Goal: Transaction & Acquisition: Purchase product/service

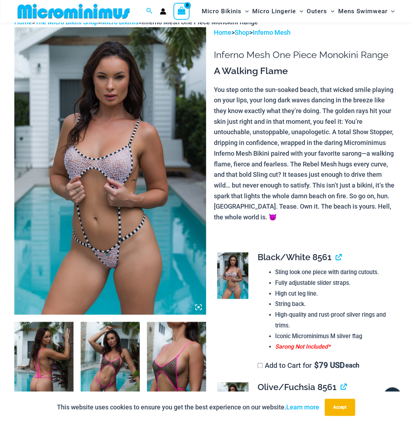
scroll to position [110, 0]
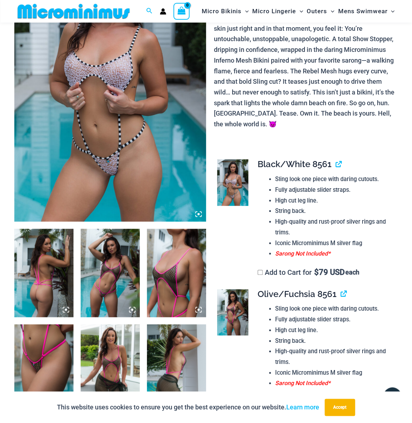
click at [44, 271] on img at bounding box center [43, 273] width 59 height 88
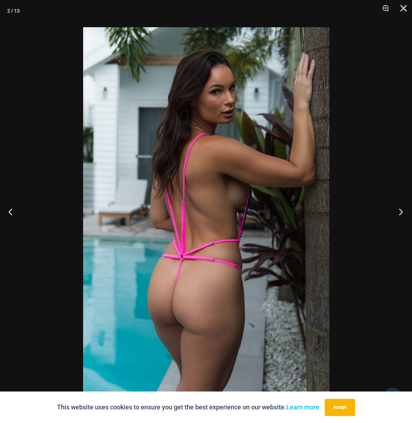
click at [401, 214] on button "Next" at bounding box center [398, 212] width 27 height 36
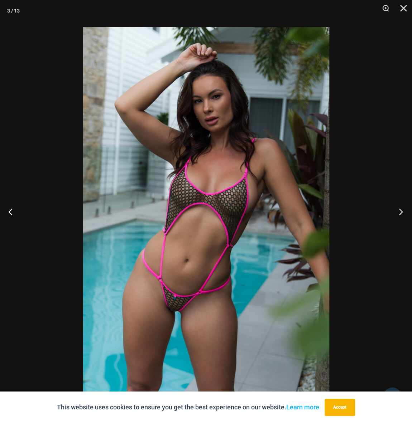
click at [401, 214] on button "Next" at bounding box center [398, 212] width 27 height 36
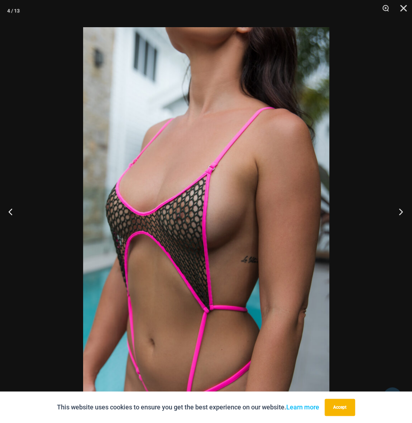
click at [401, 214] on button "Next" at bounding box center [398, 212] width 27 height 36
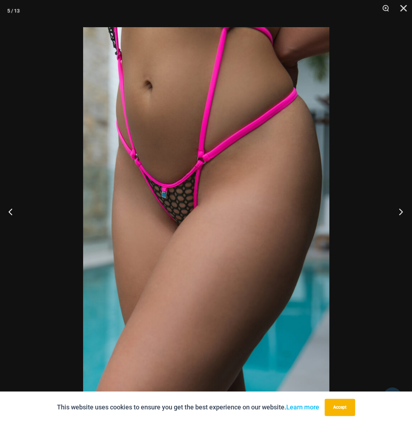
click at [401, 214] on button "Next" at bounding box center [398, 212] width 27 height 36
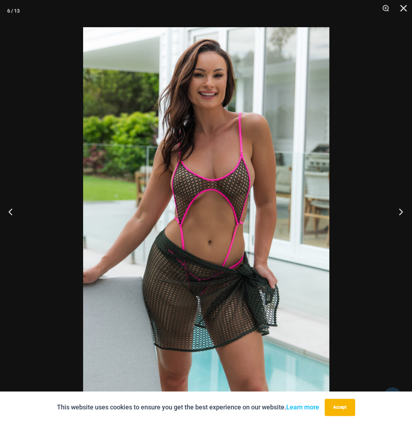
click at [401, 214] on button "Next" at bounding box center [398, 212] width 27 height 36
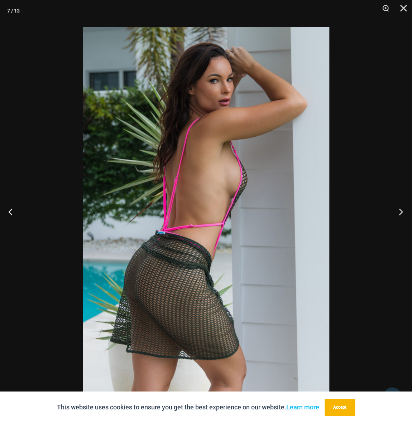
click at [401, 214] on button "Next" at bounding box center [398, 212] width 27 height 36
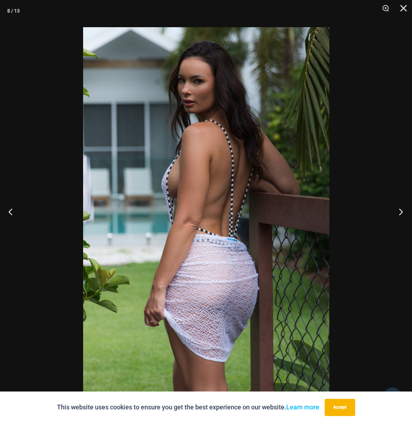
click at [401, 214] on button "Next" at bounding box center [398, 212] width 27 height 36
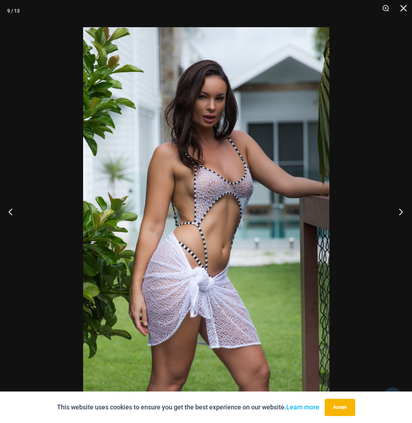
click at [401, 214] on button "Next" at bounding box center [398, 212] width 27 height 36
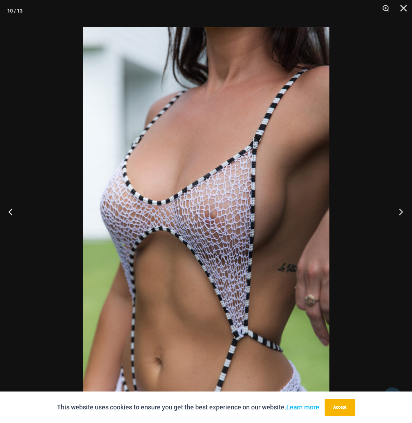
click at [401, 214] on button "Next" at bounding box center [398, 212] width 27 height 36
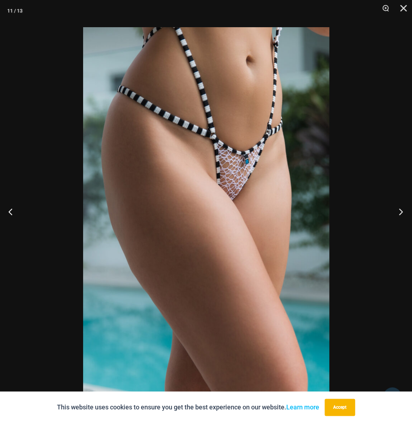
click at [402, 210] on button "Next" at bounding box center [398, 212] width 27 height 36
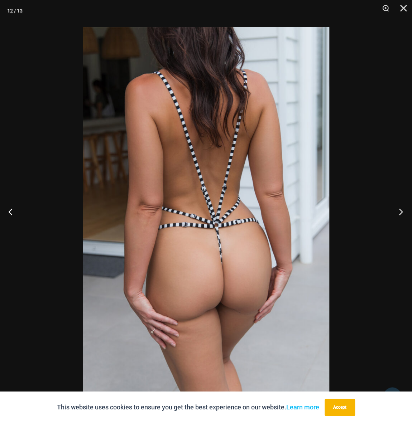
click at [402, 213] on button "Next" at bounding box center [398, 212] width 27 height 36
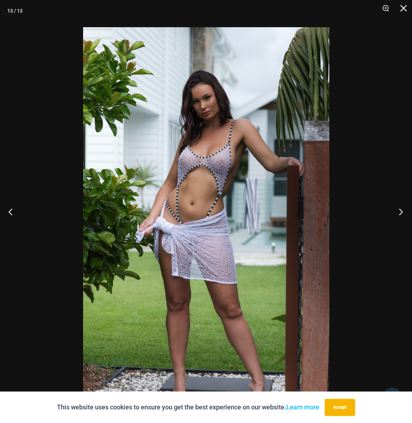
click at [402, 213] on button "Next" at bounding box center [398, 212] width 27 height 36
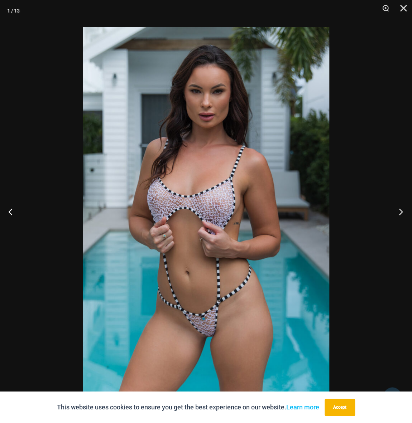
click at [402, 213] on button "Next" at bounding box center [398, 212] width 27 height 36
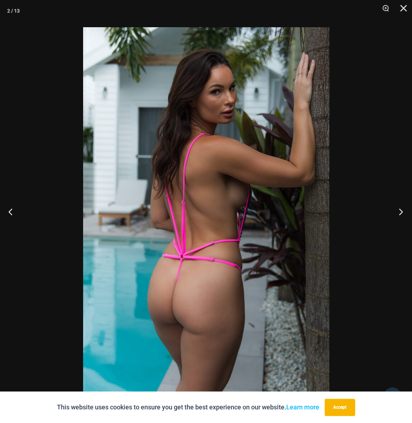
click at [397, 213] on button "Next" at bounding box center [398, 212] width 27 height 36
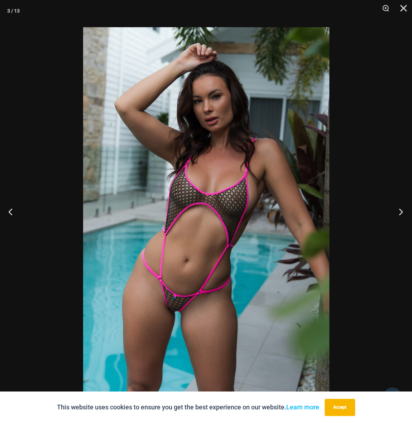
click at [397, 213] on button "Next" at bounding box center [398, 212] width 27 height 36
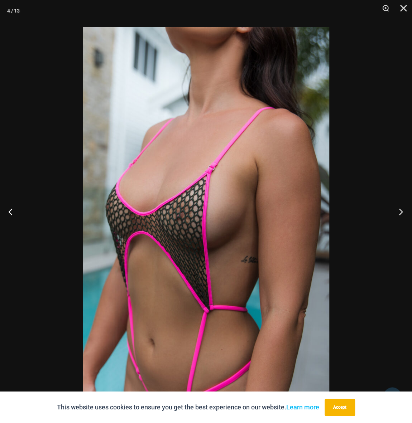
click at [397, 213] on button "Next" at bounding box center [398, 212] width 27 height 36
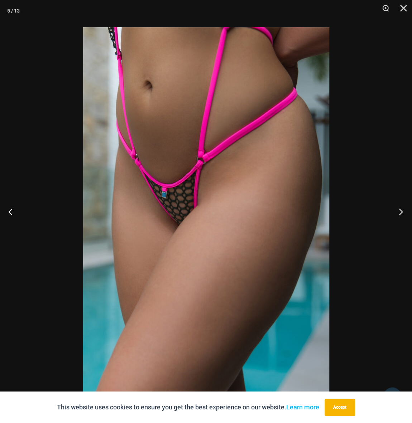
click at [397, 213] on button "Next" at bounding box center [398, 212] width 27 height 36
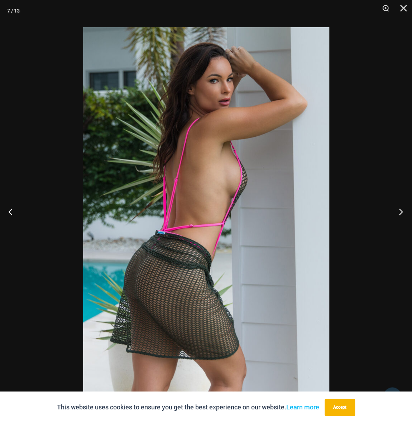
click at [397, 213] on button "Next" at bounding box center [398, 212] width 27 height 36
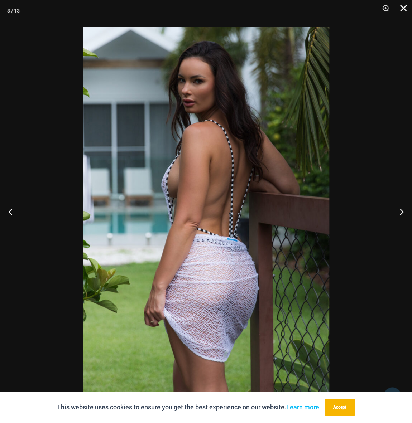
click at [401, 10] on button "Close" at bounding box center [401, 10] width 18 height 21
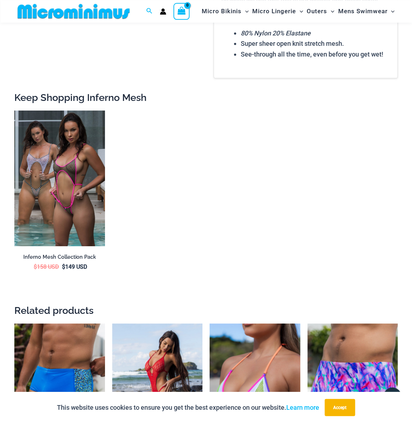
scroll to position [844, 0]
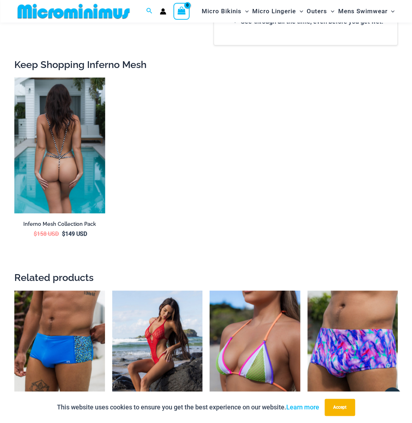
click at [51, 140] on img at bounding box center [59, 146] width 91 height 136
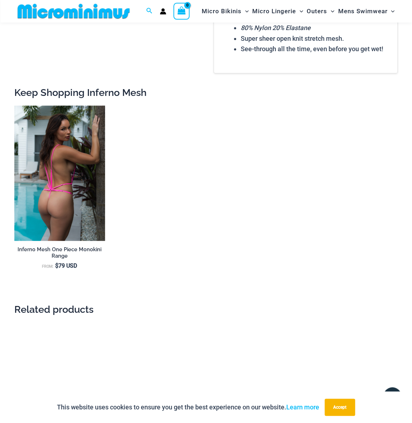
scroll to position [1037, 0]
